Goal: Information Seeking & Learning: Find contact information

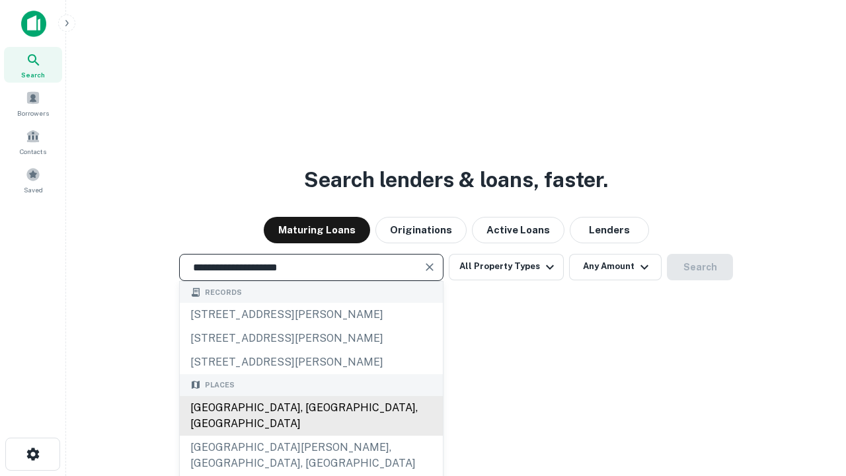
click at [311, 436] on div "[GEOGRAPHIC_DATA], [GEOGRAPHIC_DATA], [GEOGRAPHIC_DATA]" at bounding box center [311, 416] width 263 height 40
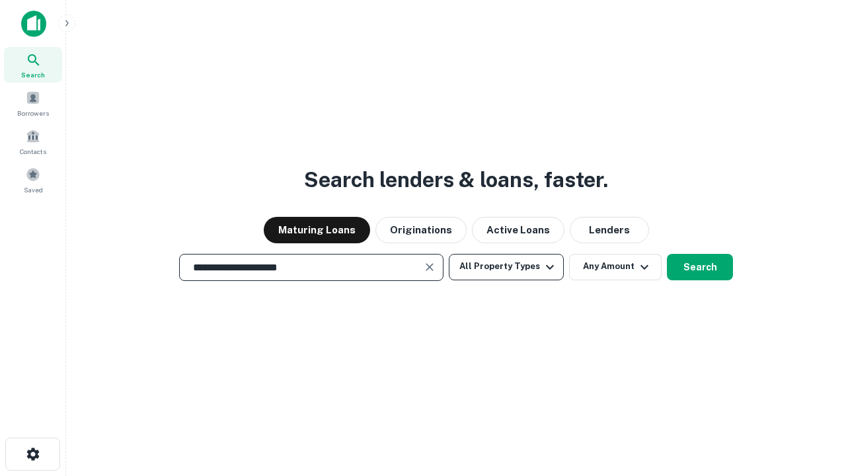
type input "**********"
click at [507, 267] on button "All Property Types" at bounding box center [506, 267] width 115 height 26
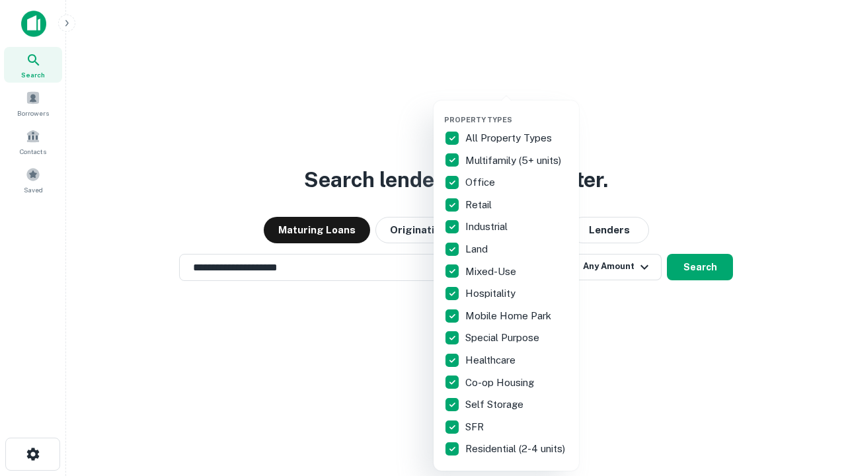
click at [517, 111] on button "button" at bounding box center [516, 111] width 145 height 1
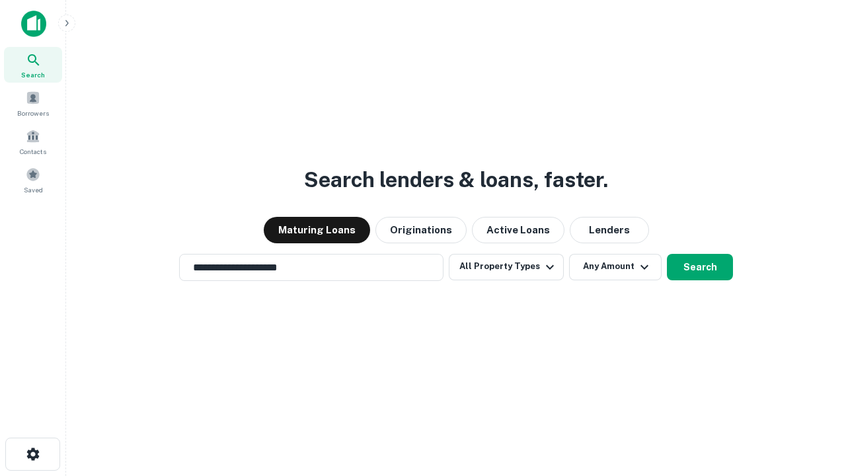
scroll to position [21, 0]
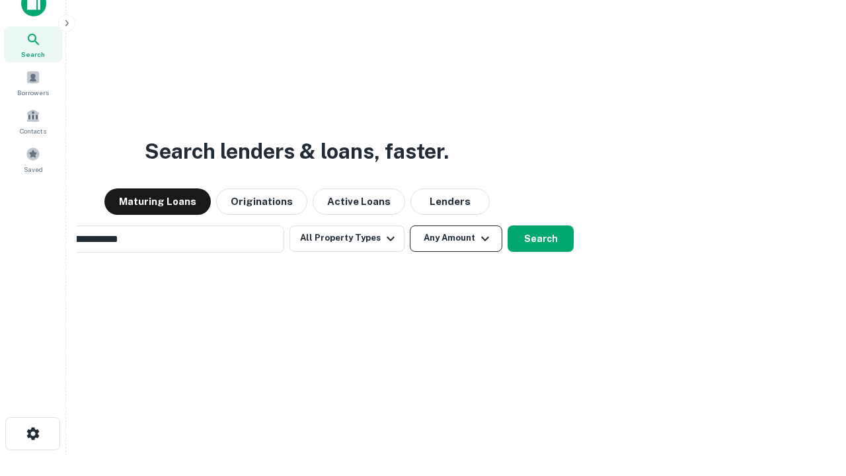
click at [410, 226] on button "Any Amount" at bounding box center [456, 239] width 93 height 26
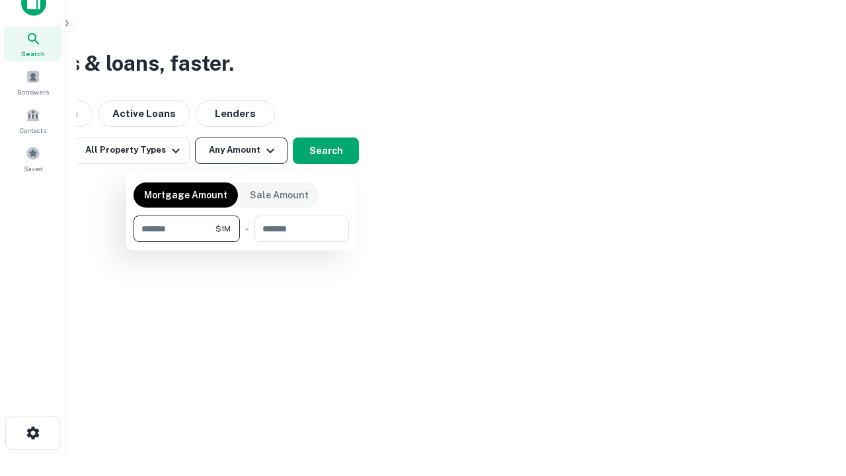
type input "*******"
click at [241, 242] on button "button" at bounding box center [242, 242] width 216 height 1
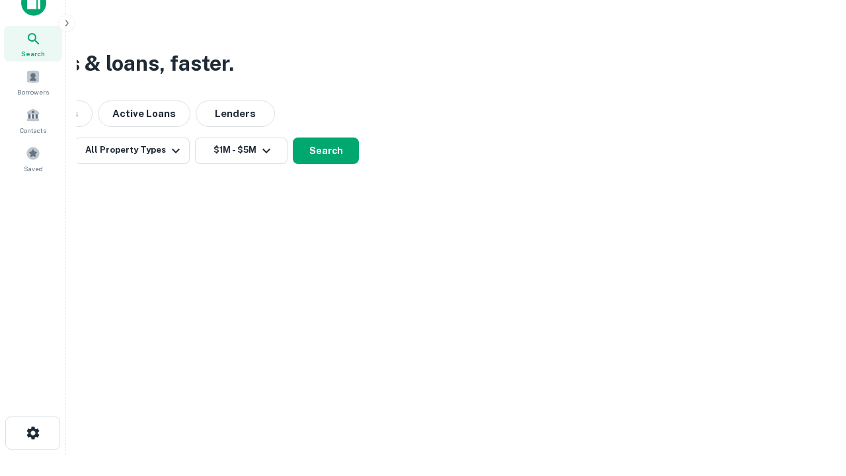
scroll to position [8, 244]
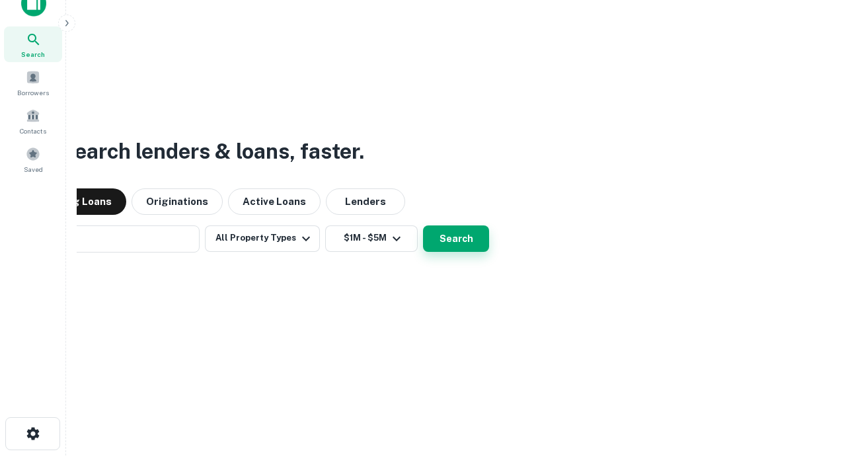
click at [423, 226] on button "Search" at bounding box center [456, 239] width 66 height 26
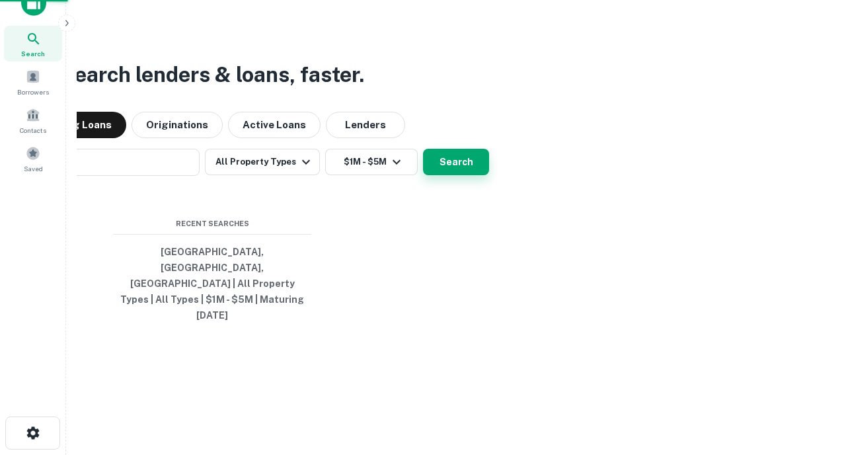
scroll to position [35, 374]
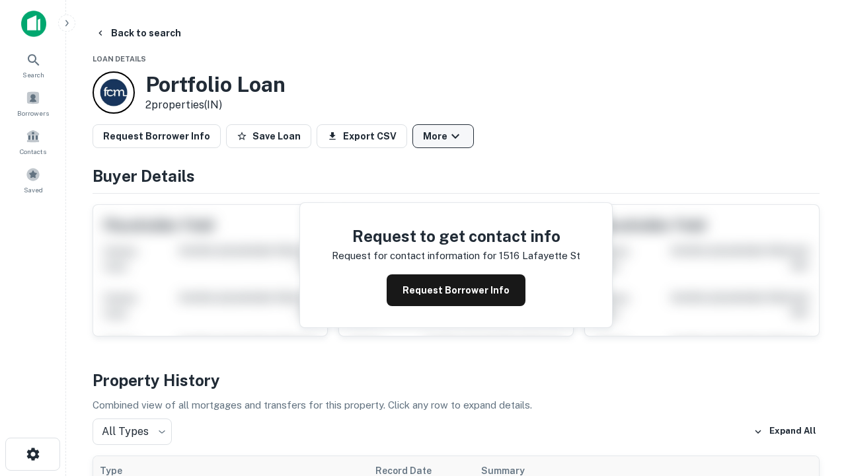
click at [443, 136] on button "More" at bounding box center [444, 136] width 62 height 24
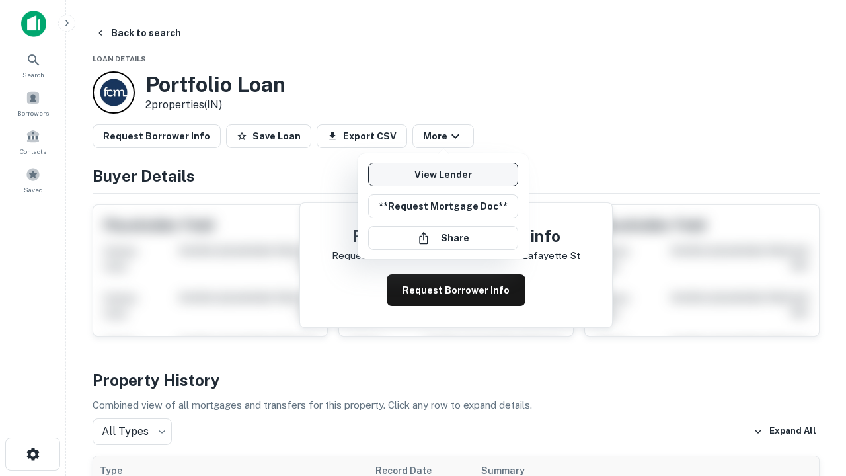
click at [443, 175] on link "View Lender" at bounding box center [443, 175] width 150 height 24
